Goal: Task Accomplishment & Management: Use online tool/utility

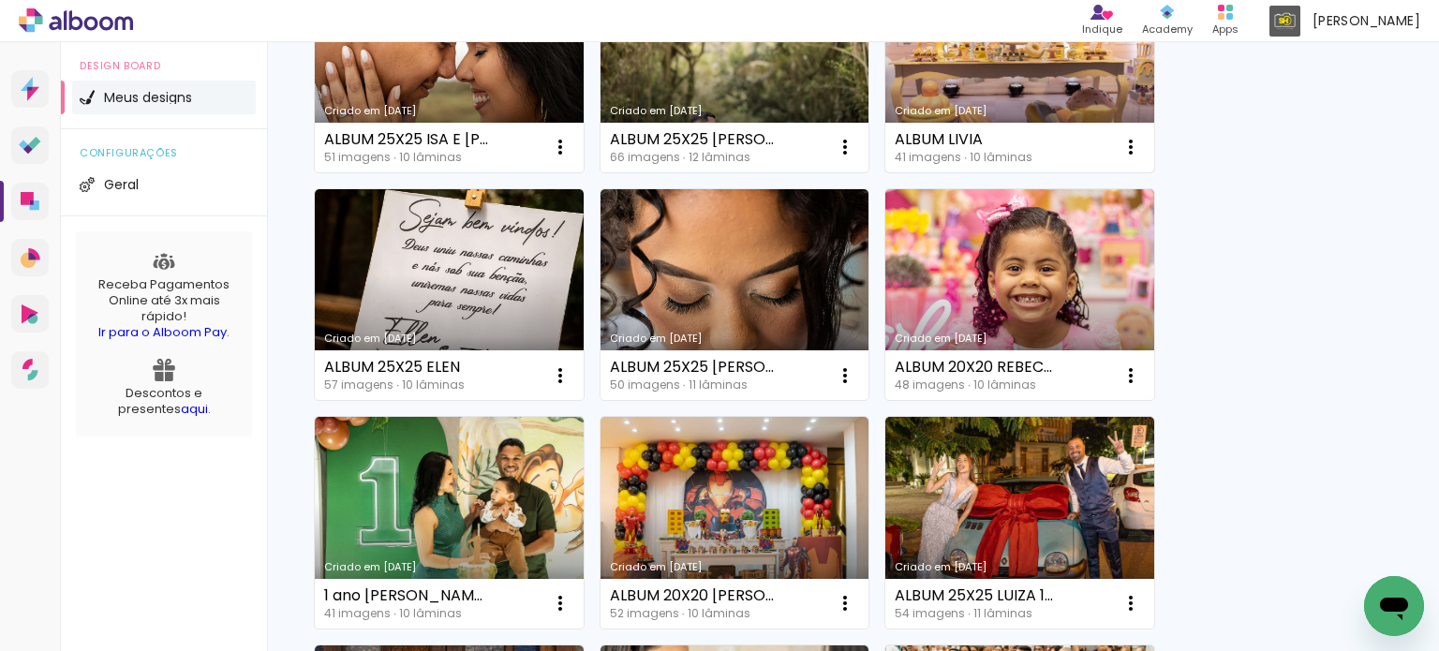
scroll to position [843, 0]
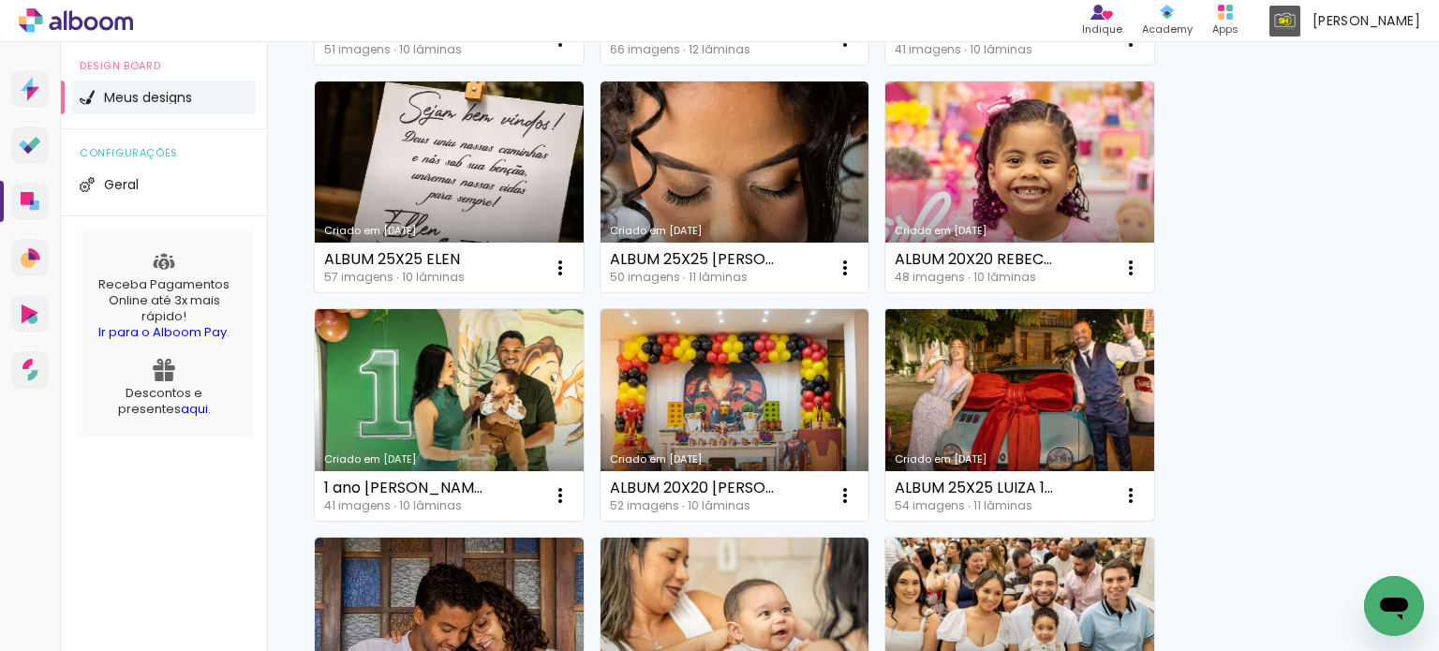
click at [1012, 389] on link "Criado em [DATE]" at bounding box center [1019, 415] width 269 height 212
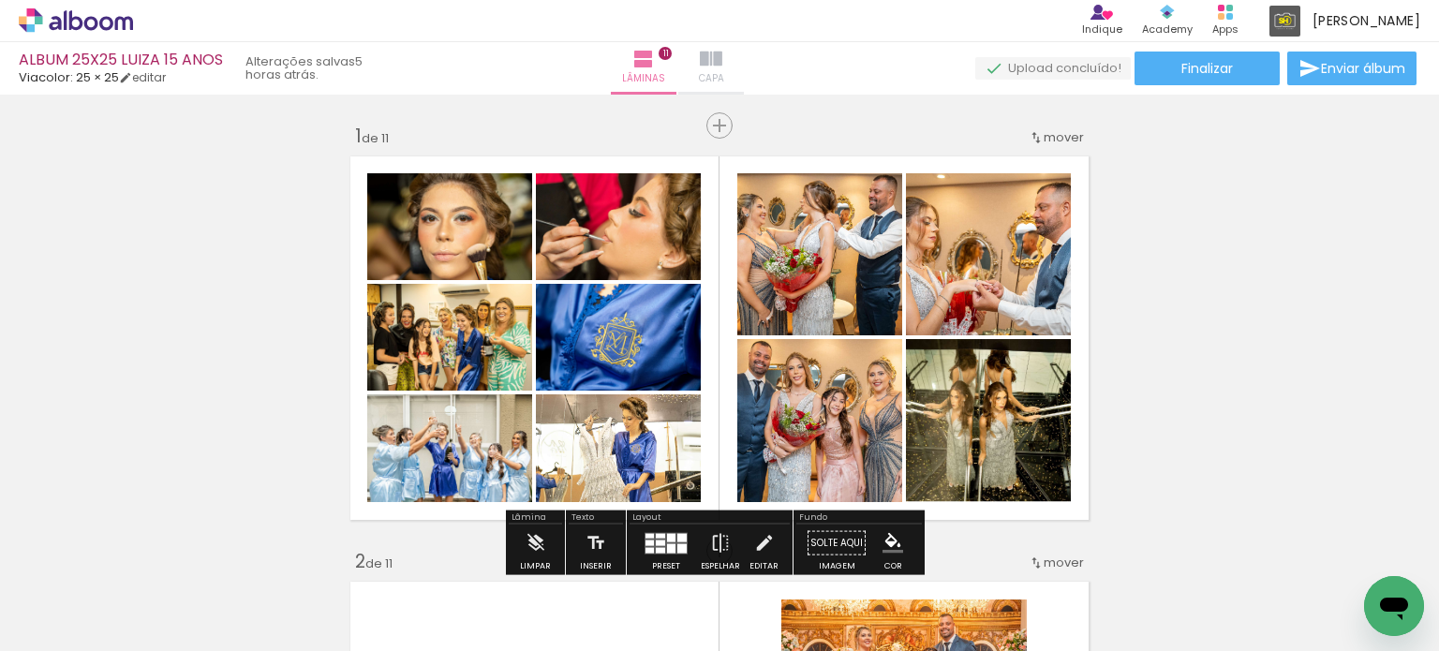
click at [722, 66] on iron-icon at bounding box center [711, 59] width 22 height 22
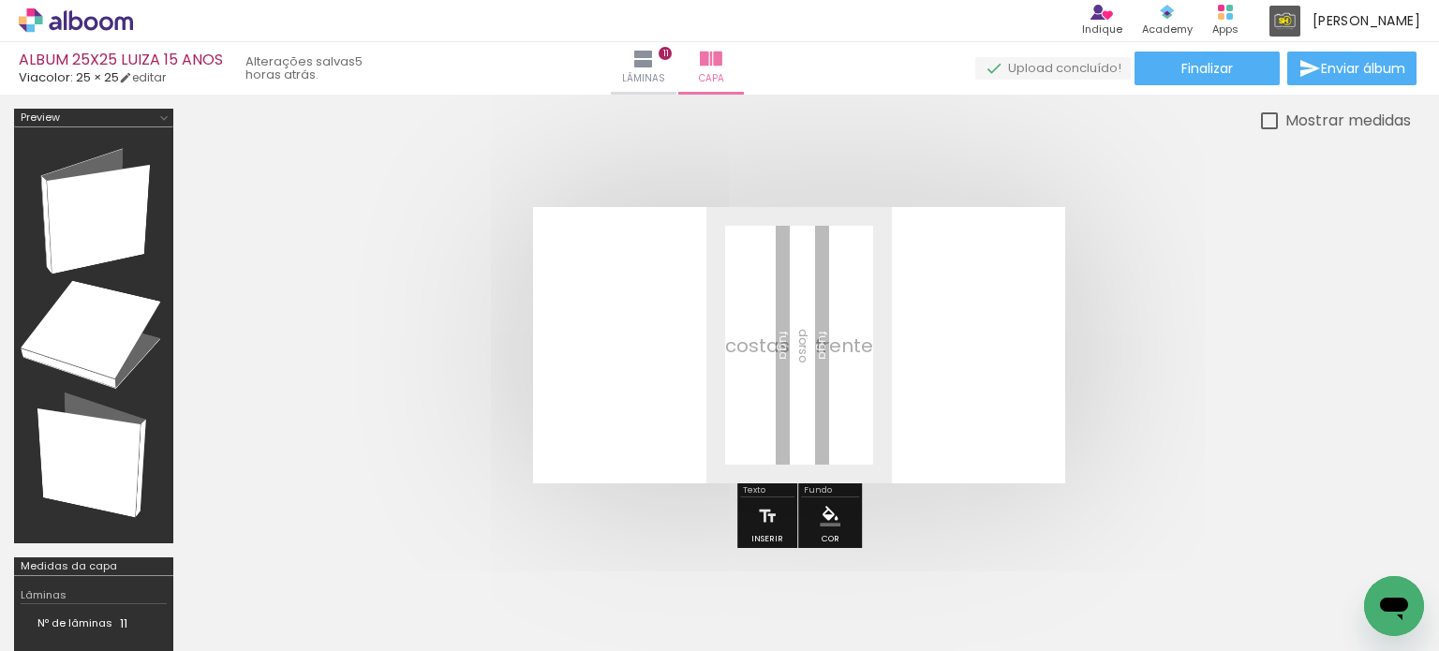
click at [59, 618] on span "Adicionar Fotos" at bounding box center [66, 625] width 56 height 21
click at [0, 0] on input "file" at bounding box center [0, 0] width 0 height 0
click at [79, 628] on span "Adicionar Fotos" at bounding box center [66, 625] width 56 height 21
click at [0, 0] on input "file" at bounding box center [0, 0] width 0 height 0
click at [53, 620] on span "Adicionar Fotos" at bounding box center [66, 625] width 56 height 21
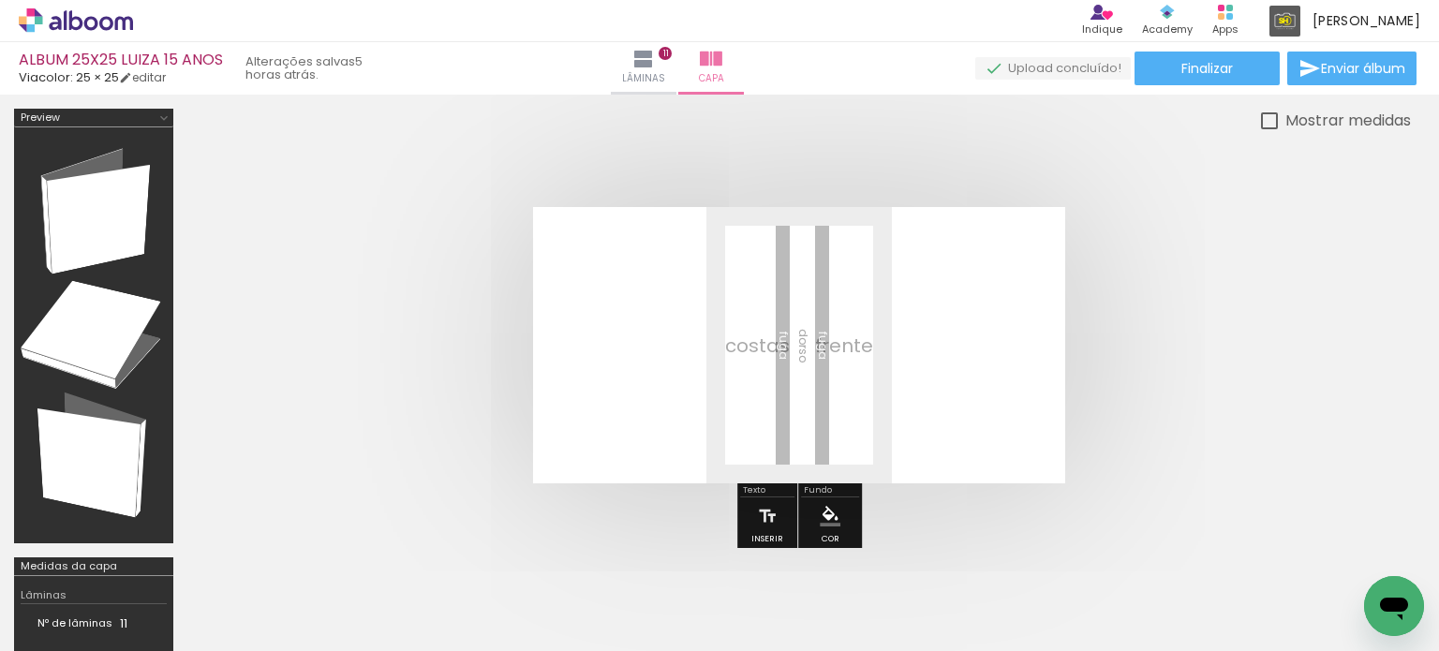
click at [0, 0] on input "file" at bounding box center [0, 0] width 0 height 0
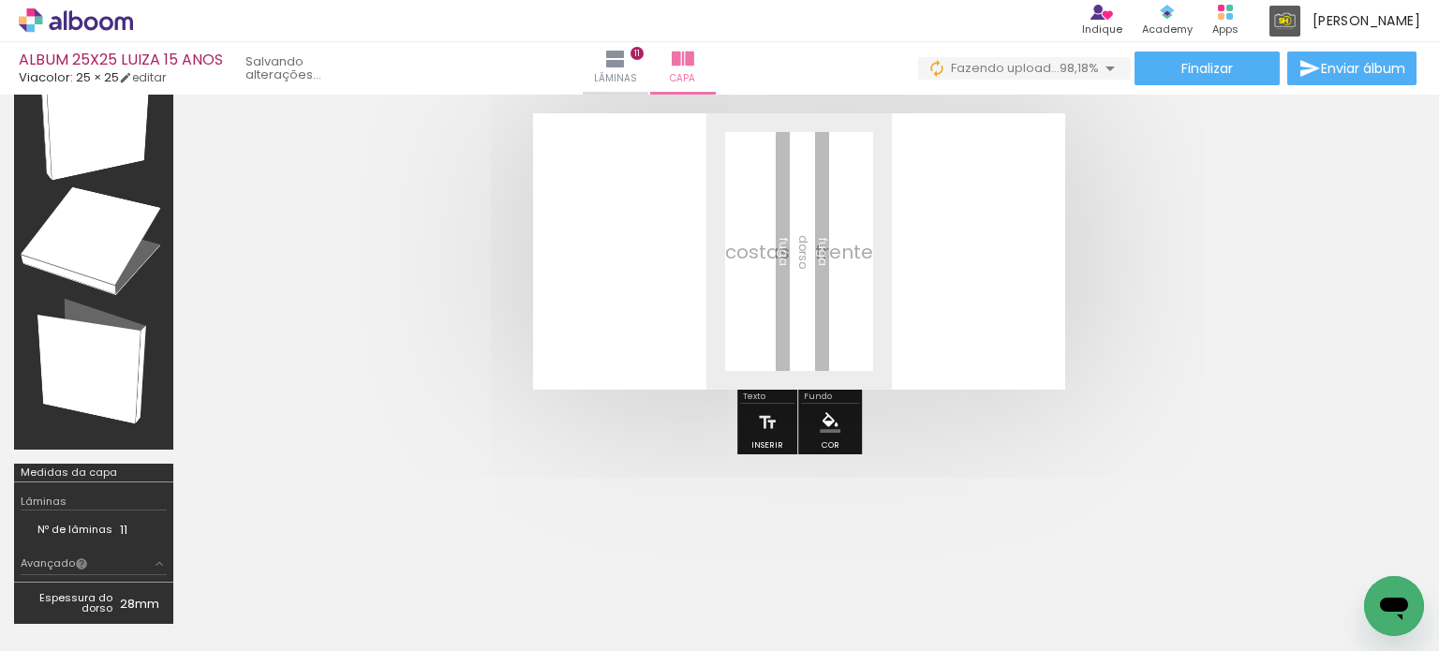
scroll to position [0, 4490]
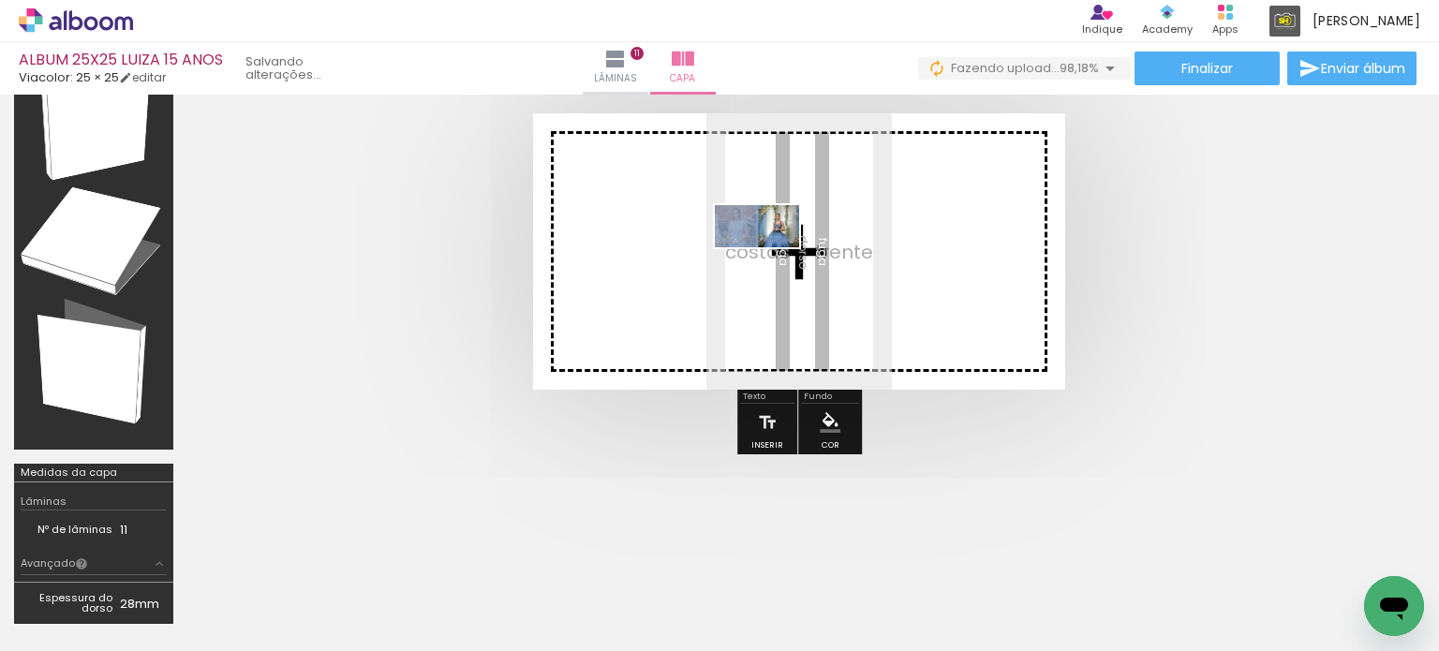
drag, startPoint x: 1361, startPoint y: 598, endPoint x: 771, endPoint y: 261, distance: 679.2
click at [771, 261] on quentale-workspace at bounding box center [719, 325] width 1439 height 651
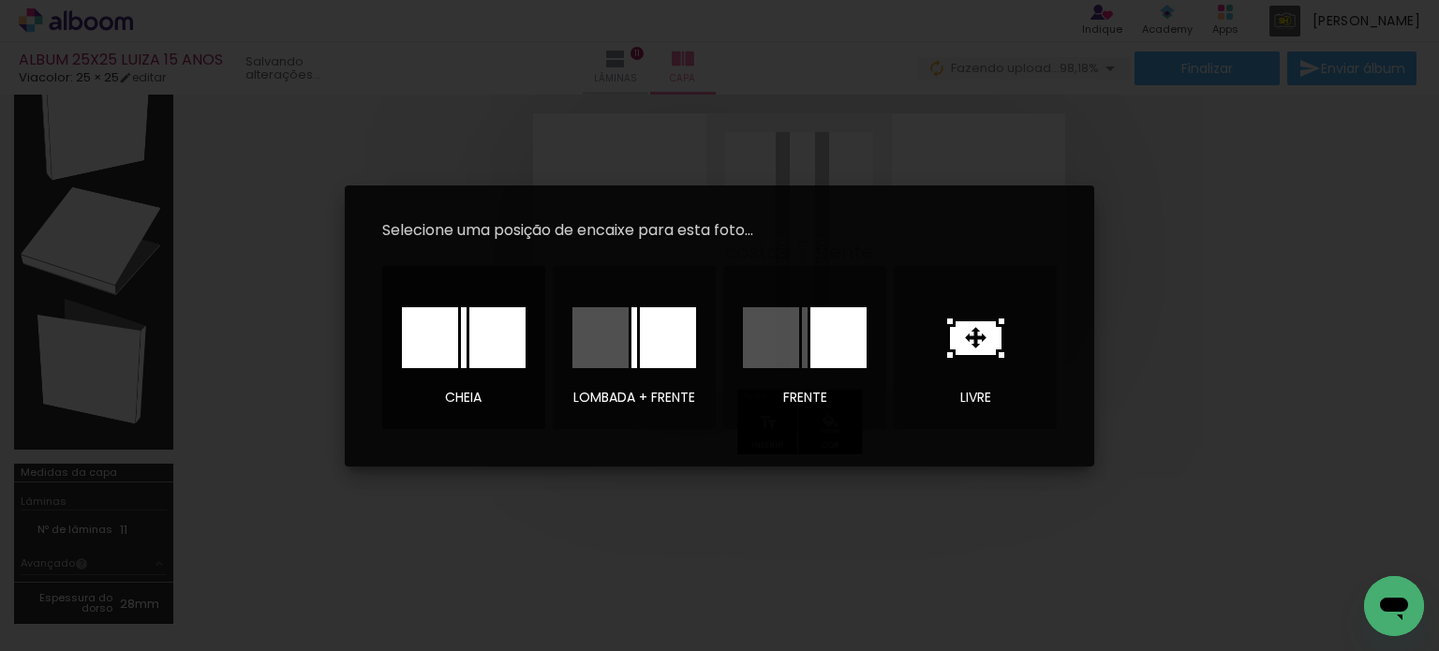
click at [502, 340] on div at bounding box center [497, 337] width 56 height 61
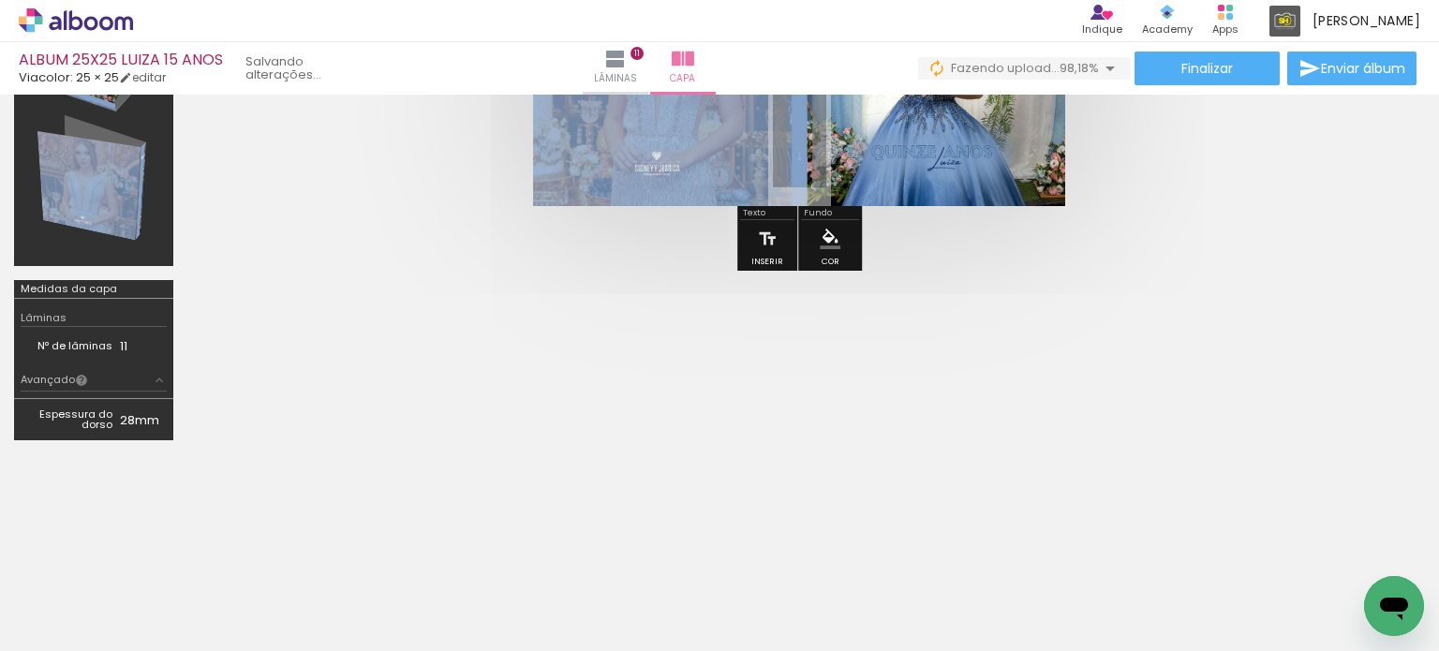
scroll to position [281, 0]
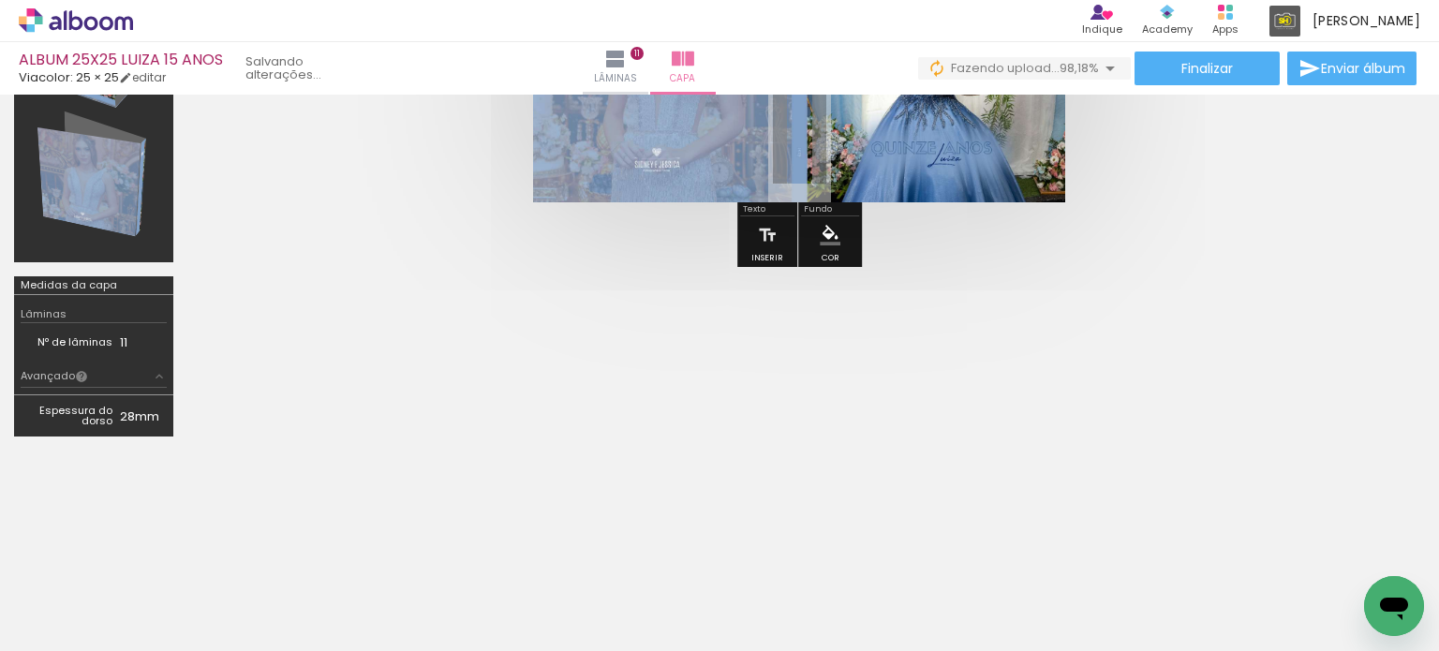
click at [88, 591] on input "Todas as fotos" at bounding box center [52, 594] width 71 height 16
click at [0, 0] on slot "Não utilizadas" at bounding box center [0, 0] width 0 height 0
type input "Não utilizadas"
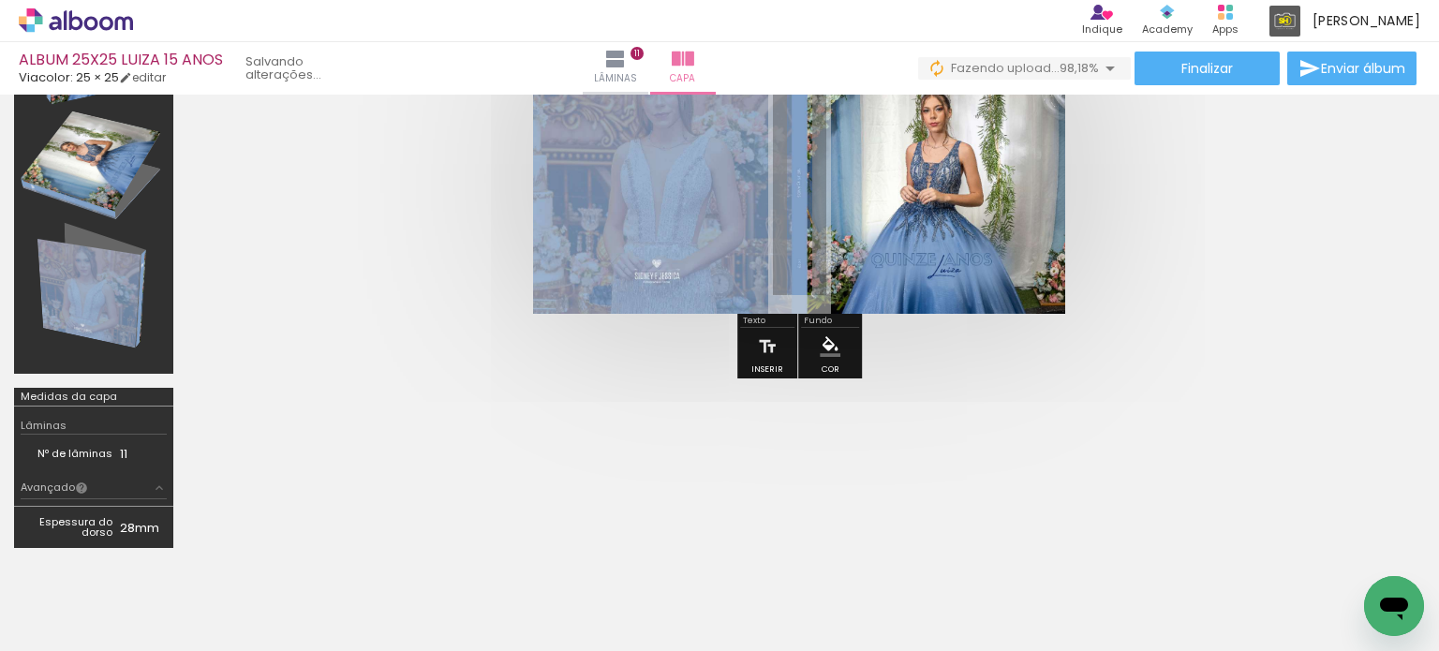
scroll to position [0, 0]
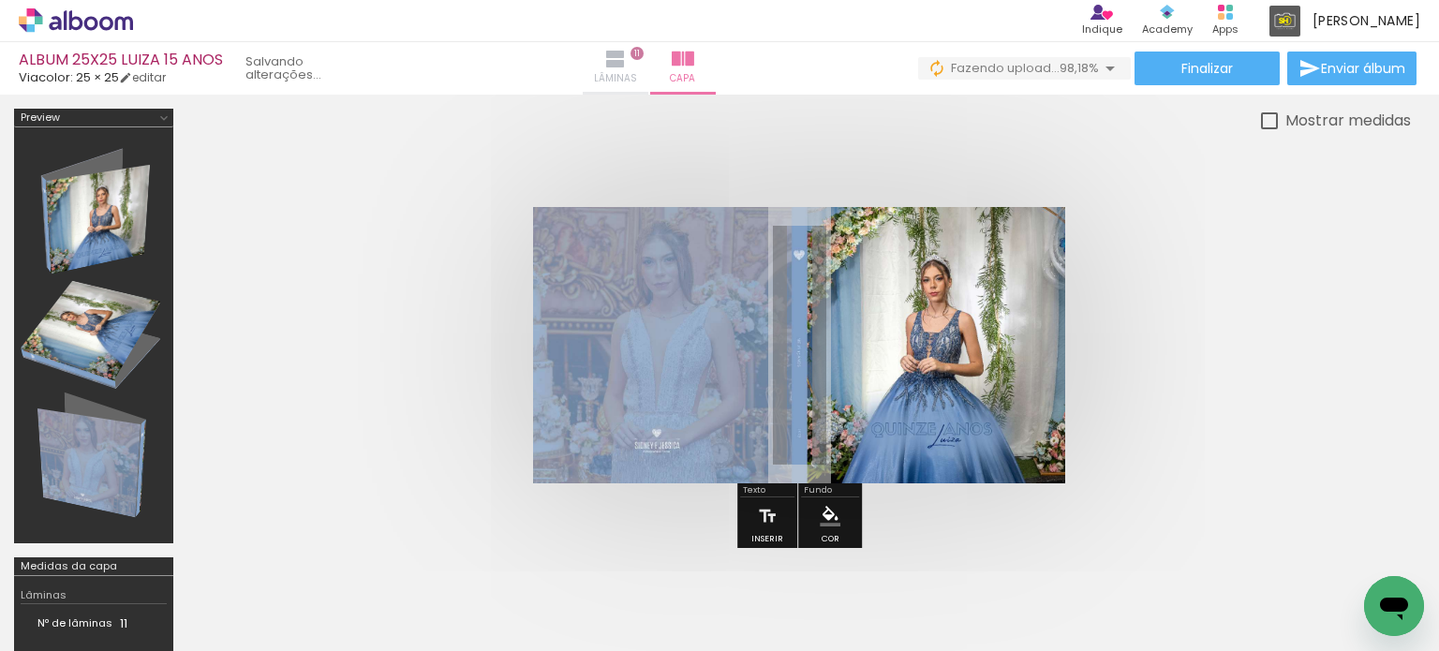
click at [627, 59] on iron-icon at bounding box center [615, 59] width 22 height 22
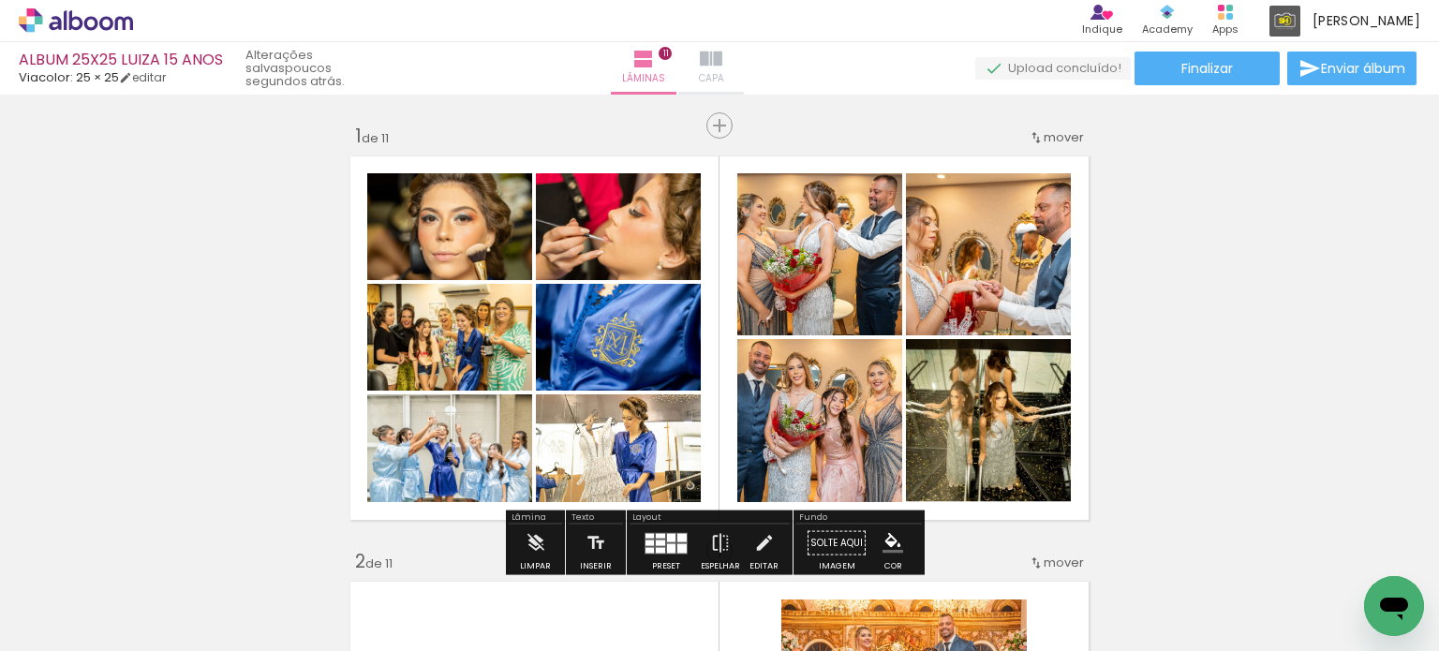
click at [740, 53] on paper-button "Capa" at bounding box center [711, 68] width 66 height 52
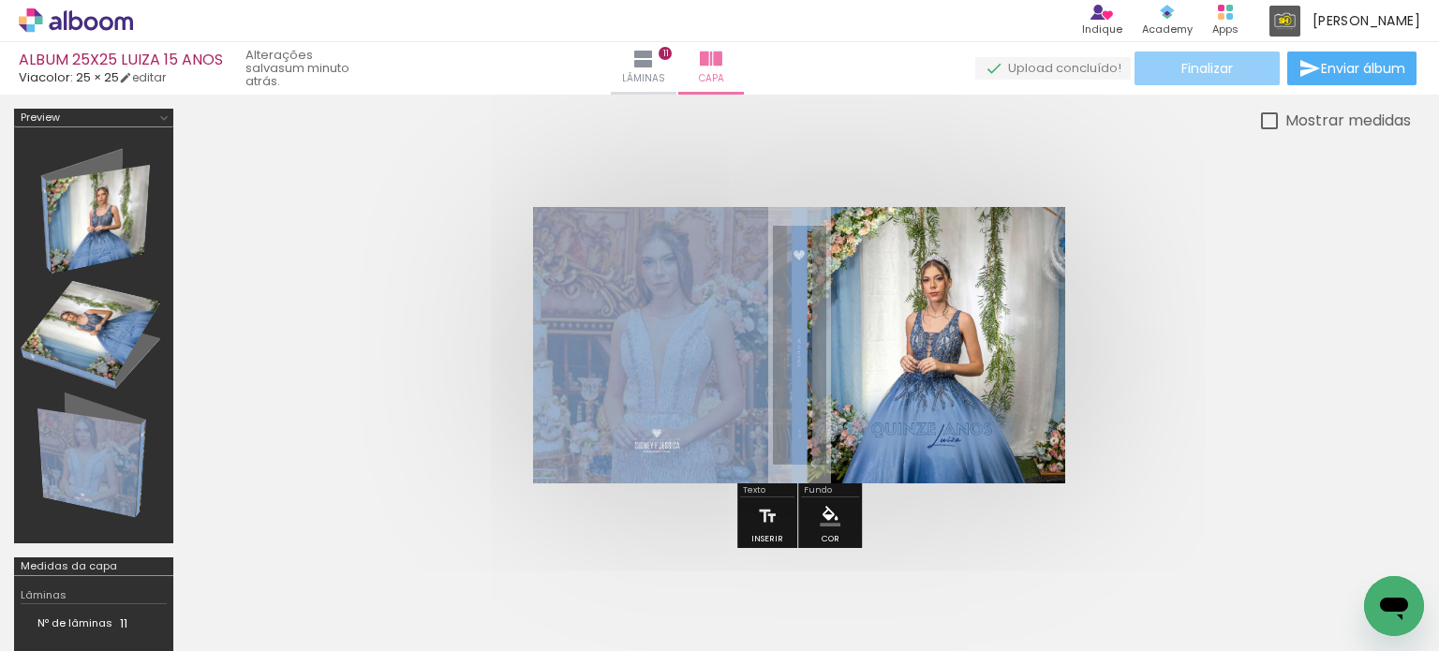
click at [1240, 73] on paper-button "Finalizar" at bounding box center [1206, 69] width 145 height 34
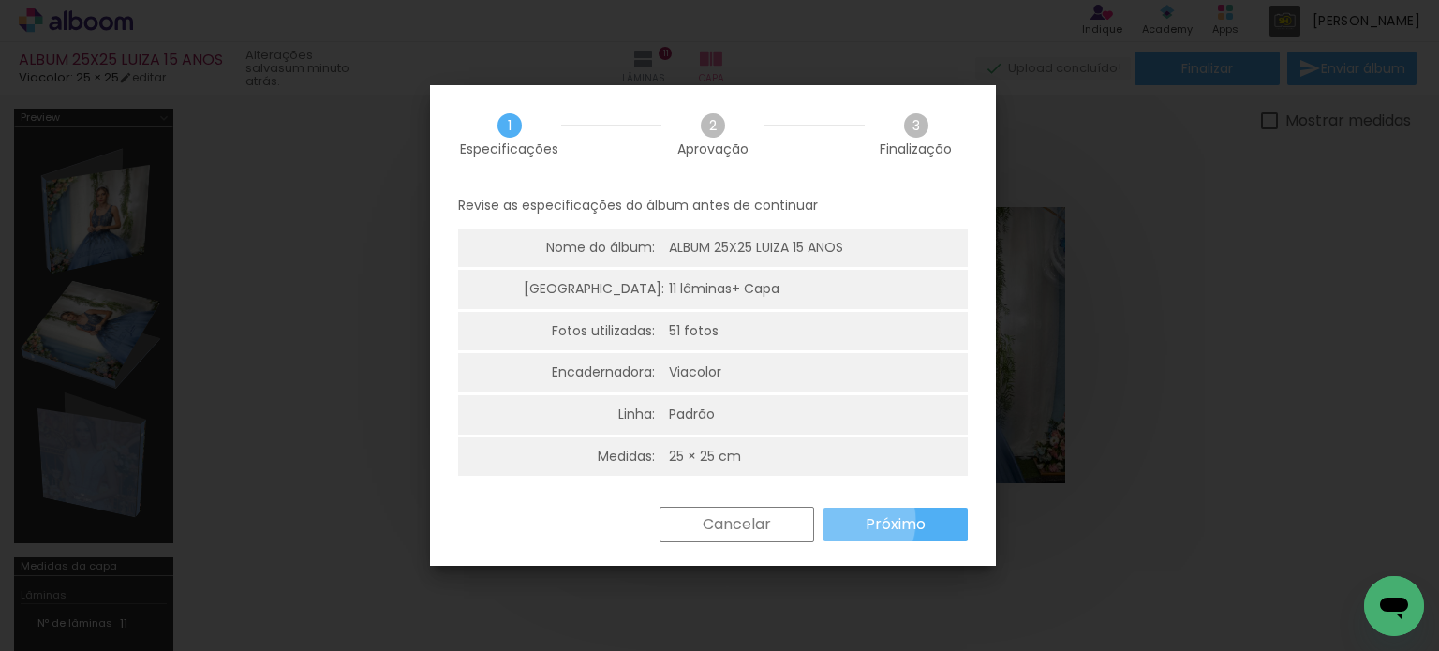
click at [844, 521] on paper-button "Próximo" at bounding box center [895, 525] width 144 height 34
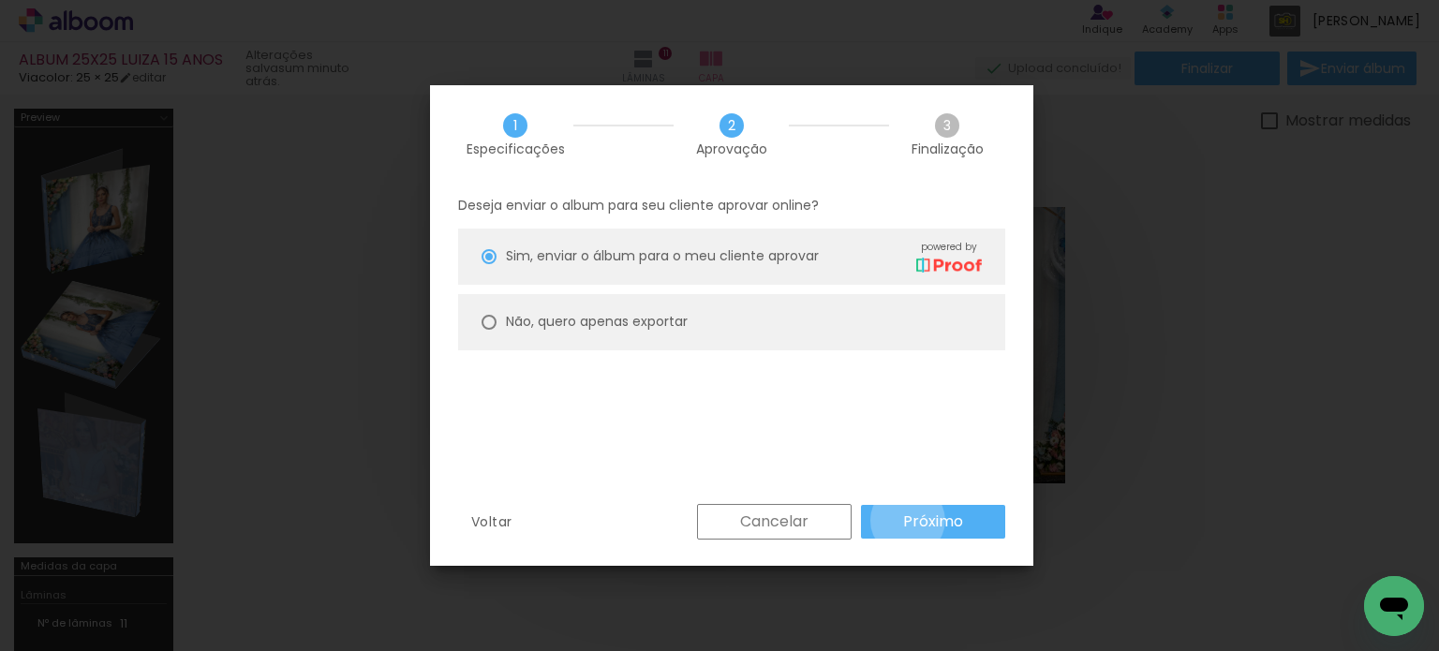
click at [0, 0] on slot "Próximo" at bounding box center [0, 0] width 0 height 0
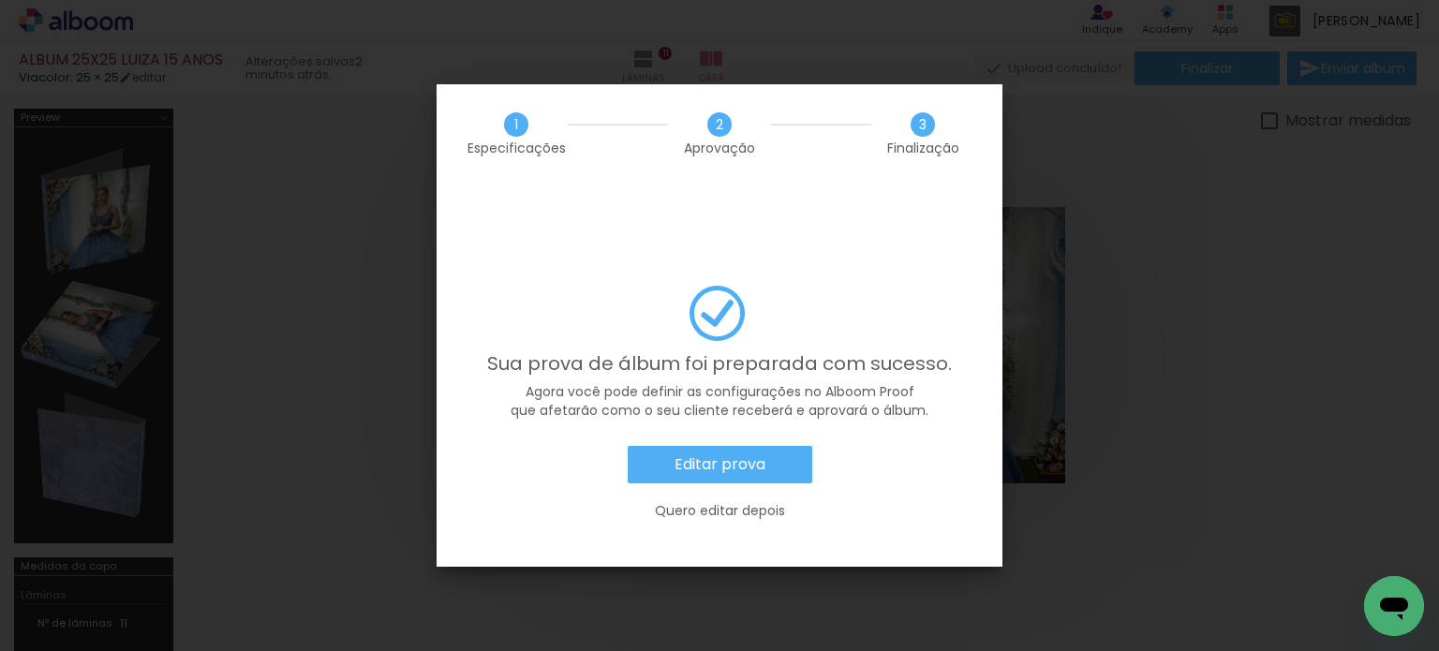
click at [798, 446] on paper-button "Editar prova" at bounding box center [720, 464] width 185 height 37
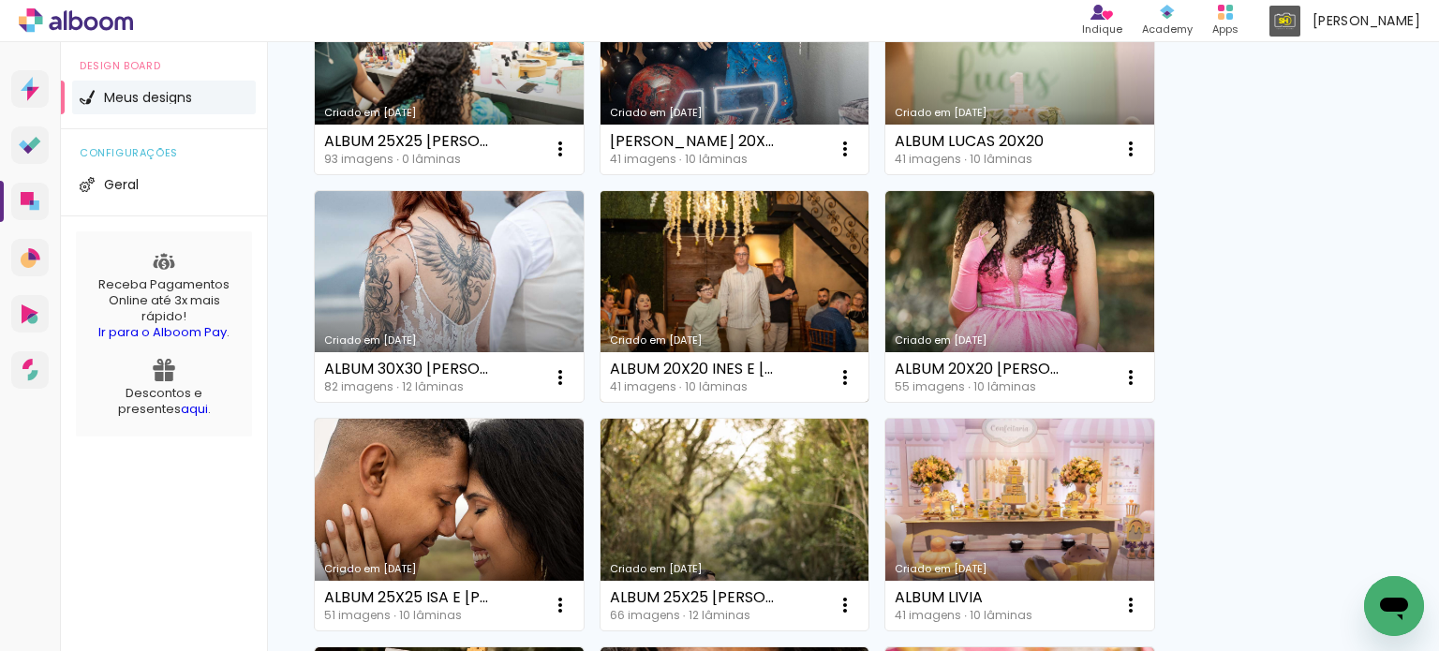
scroll to position [281, 0]
